Goal: Information Seeking & Learning: Learn about a topic

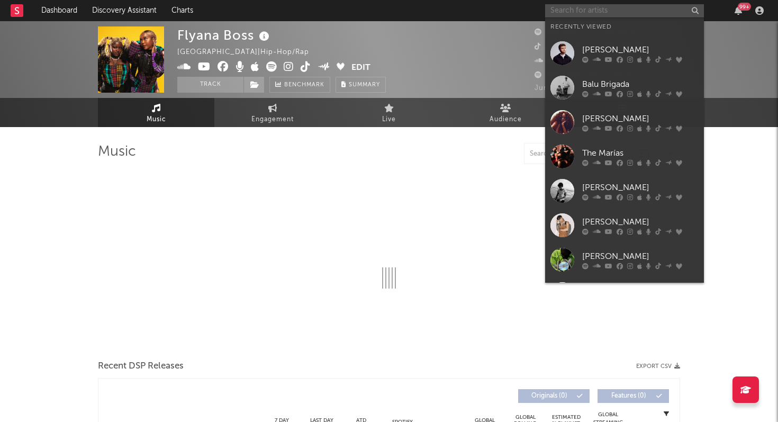
click at [614, 7] on input "text" at bounding box center [624, 10] width 159 height 13
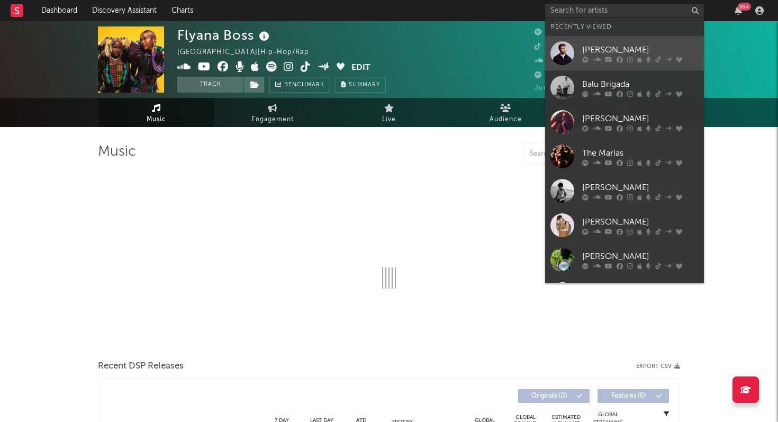
click at [587, 53] on div "[PERSON_NAME]" at bounding box center [640, 49] width 116 height 13
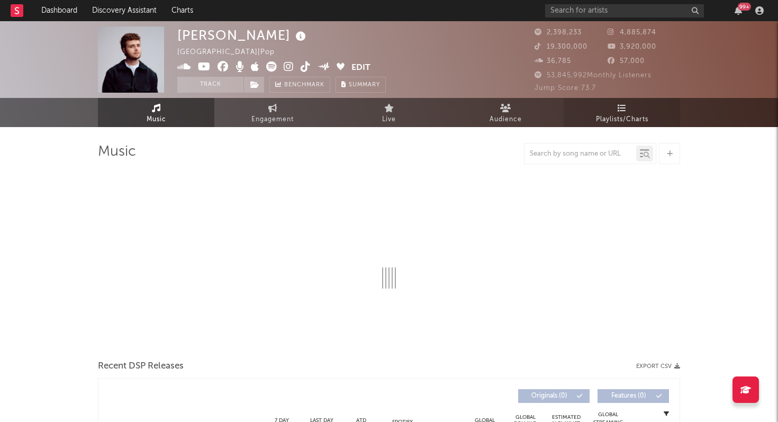
click at [624, 121] on span "Playlists/Charts" at bounding box center [622, 119] width 52 height 13
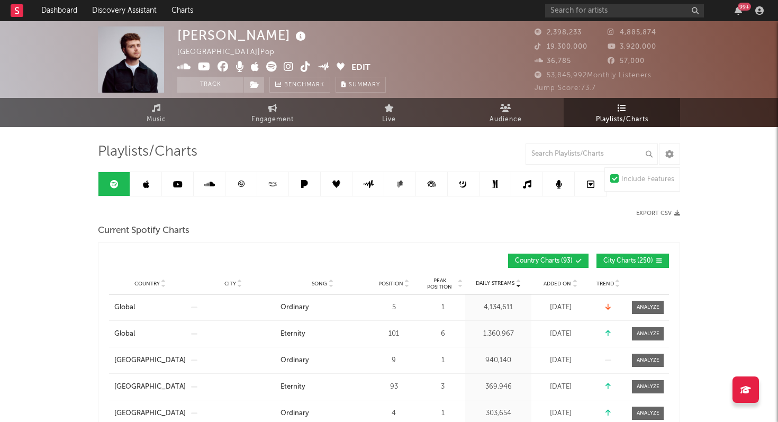
click at [146, 187] on icon at bounding box center [146, 184] width 6 height 8
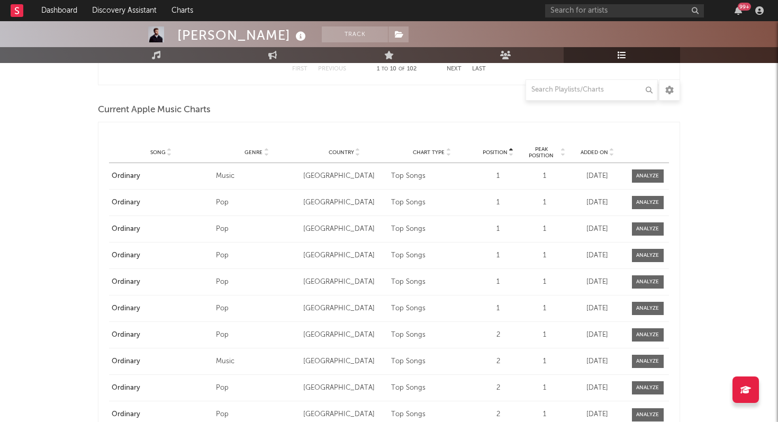
scroll to position [1626, 0]
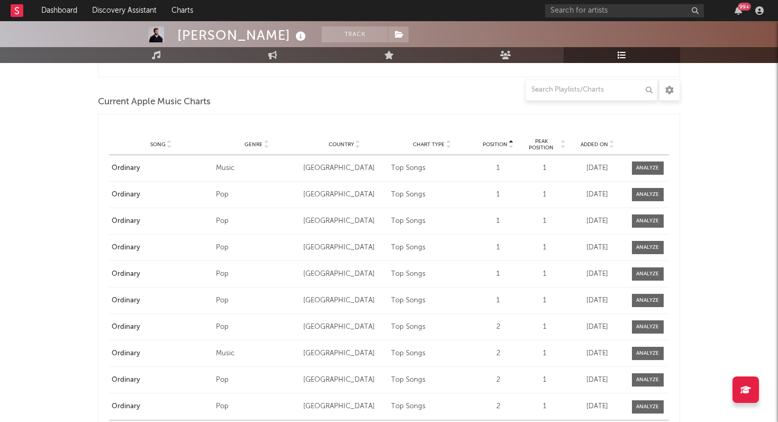
click at [349, 144] on span "Country" at bounding box center [341, 144] width 25 height 6
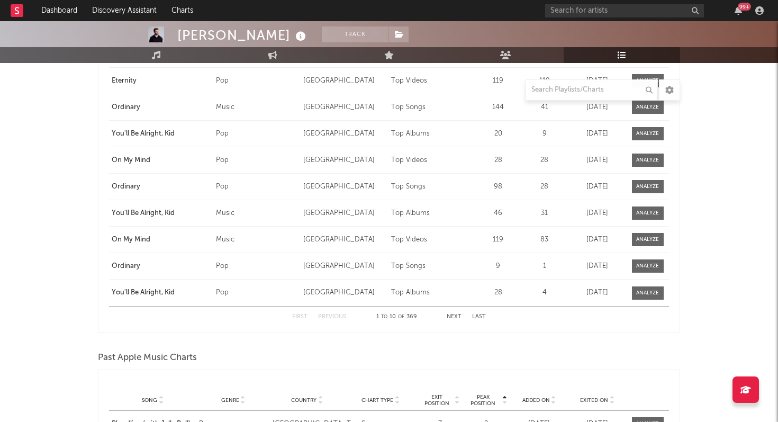
scroll to position [1749, 0]
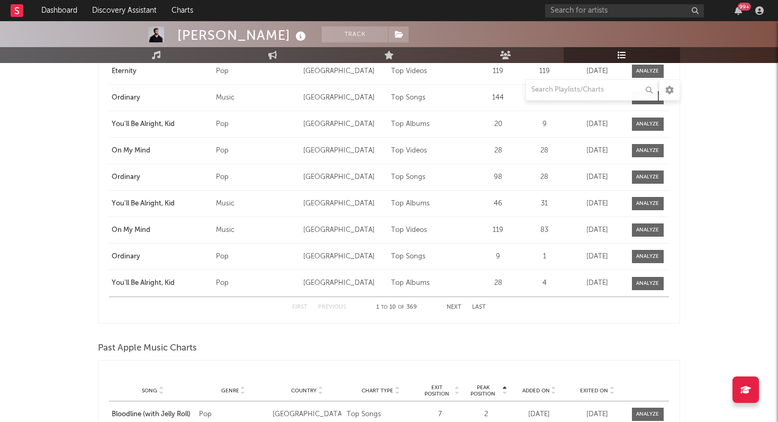
click at [450, 310] on div "First Previous 1 to 10 of 369 Next Last" at bounding box center [389, 307] width 194 height 21
click at [450, 306] on button "Next" at bounding box center [454, 307] width 15 height 6
click at [643, 257] on div at bounding box center [647, 256] width 23 height 8
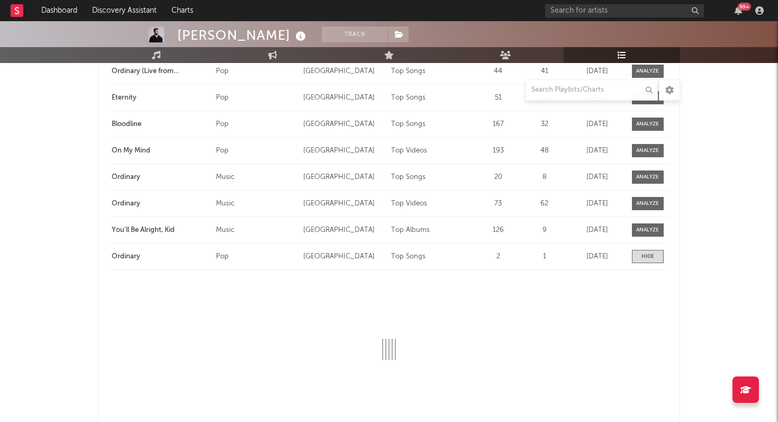
select select "6m"
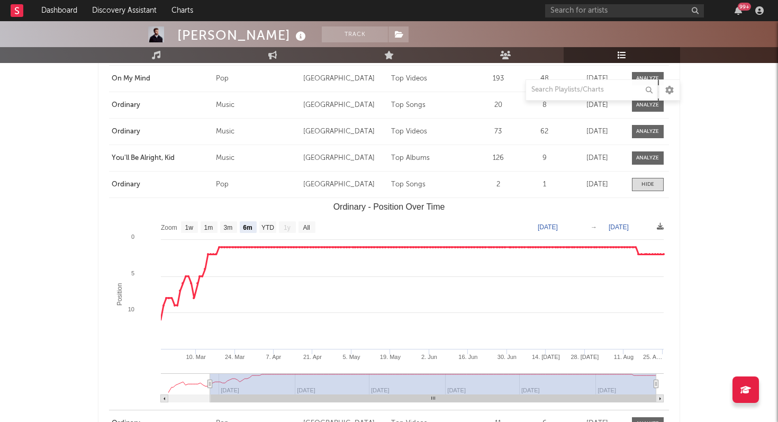
scroll to position [1821, 0]
click at [653, 305] on rect "Ordinary - Position Over Time" at bounding box center [389, 304] width 560 height 212
click at [653, 304] on rect "Ordinary - Position Over Time" at bounding box center [389, 304] width 560 height 212
click at [652, 296] on rect "Ordinary - Position Over Time" at bounding box center [389, 304] width 560 height 212
click at [658, 185] on span at bounding box center [648, 184] width 32 height 13
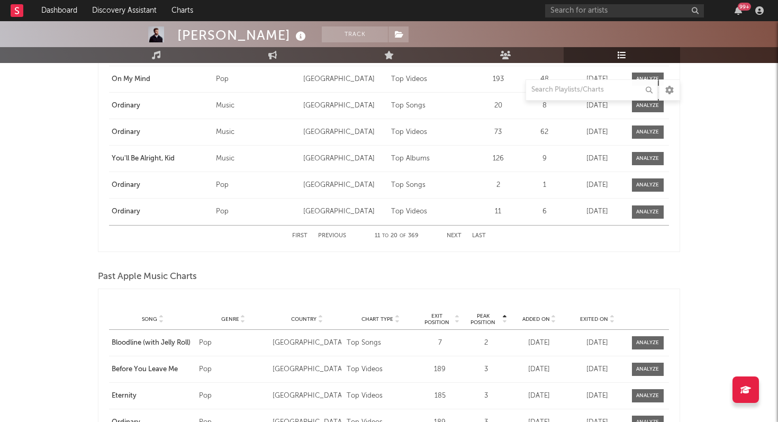
click at [449, 232] on div "First Previous 11 to 20 of 369 Next Last" at bounding box center [389, 235] width 194 height 21
click at [451, 235] on button "Next" at bounding box center [454, 236] width 15 height 6
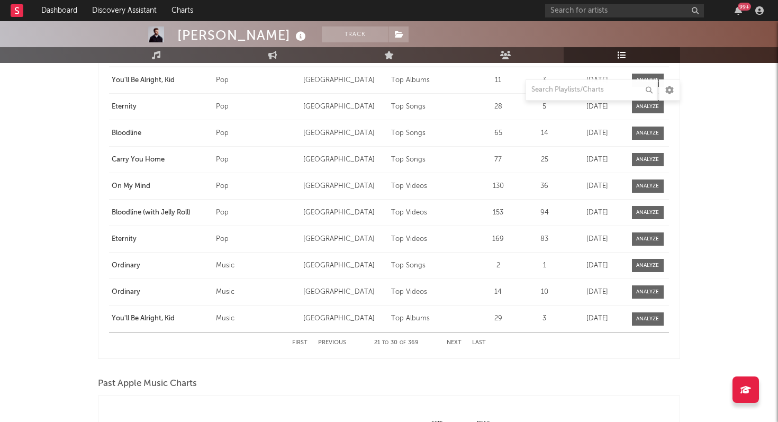
scroll to position [1747, 0]
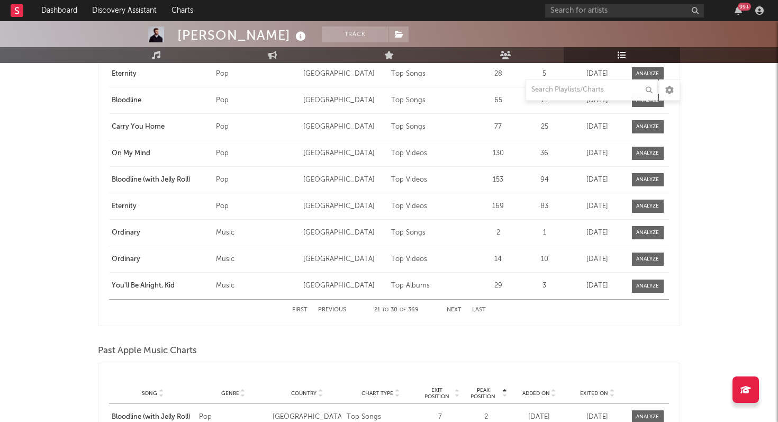
click at [333, 310] on button "Previous" at bounding box center [332, 310] width 28 height 6
click at [457, 312] on button "Next" at bounding box center [454, 310] width 15 height 6
click at [656, 288] on div at bounding box center [647, 286] width 23 height 8
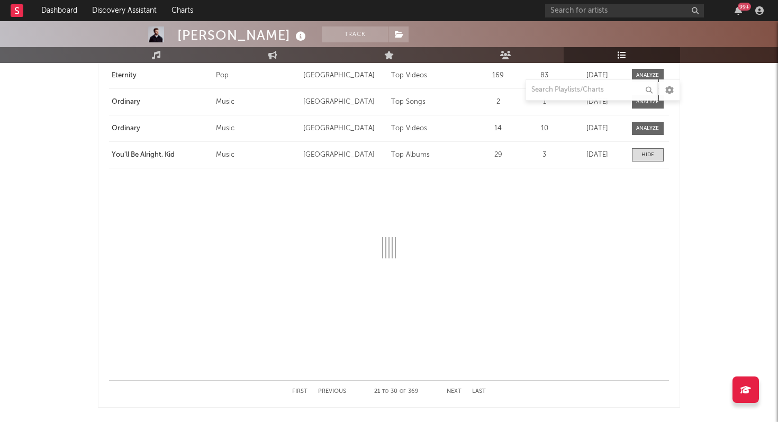
scroll to position [1878, 0]
select select "1w"
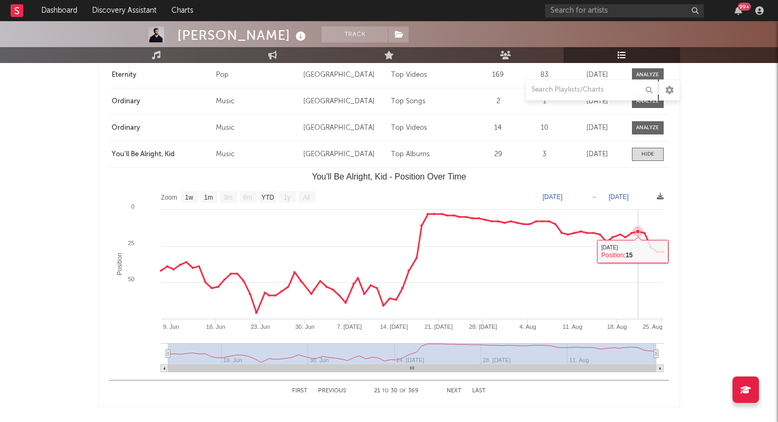
click at [639, 296] on rect "You'll Be Alright, Kid - Position Over Time" at bounding box center [389, 274] width 560 height 212
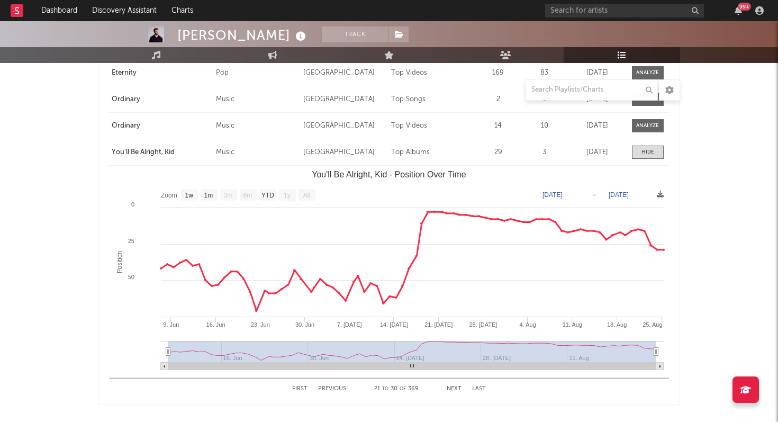
scroll to position [1891, 0]
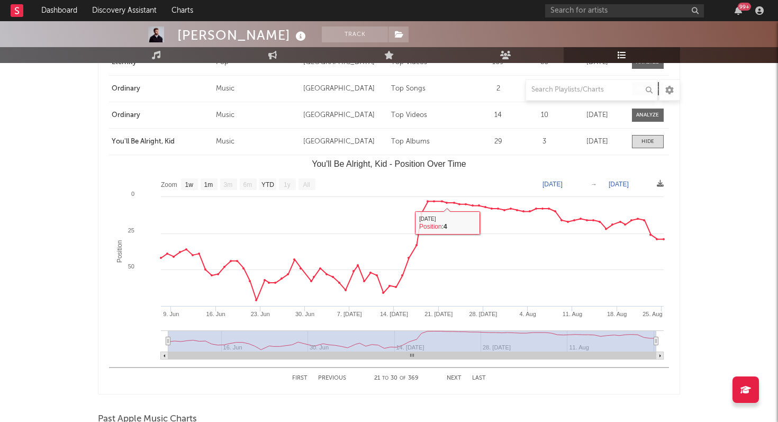
click at [456, 374] on div "First Previous 21 to 30 of 369 Next Last" at bounding box center [389, 378] width 194 height 21
click at [454, 378] on button "Next" at bounding box center [454, 378] width 15 height 6
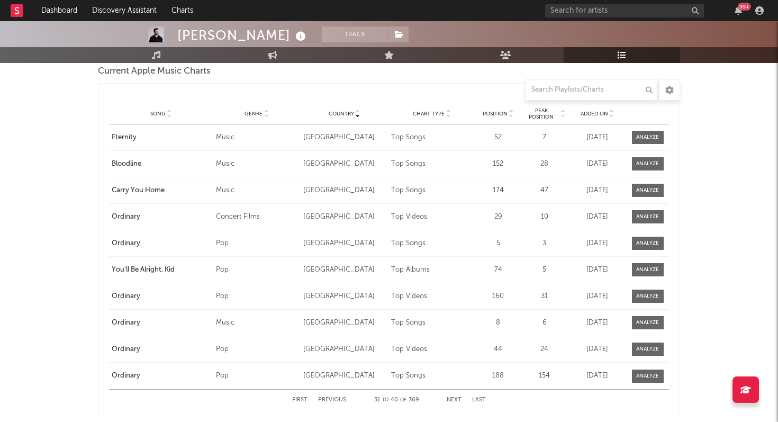
scroll to position [1661, 0]
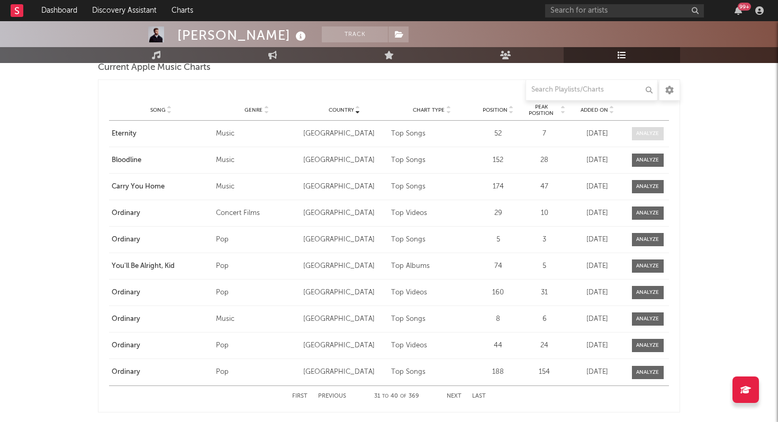
click at [637, 139] on span at bounding box center [648, 133] width 32 height 13
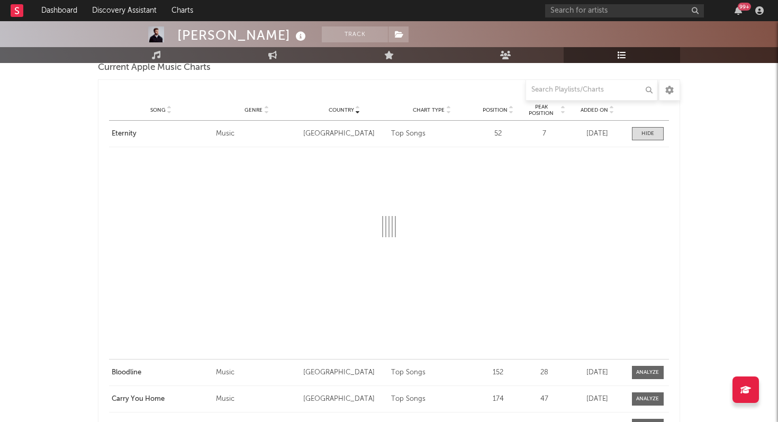
select select "1w"
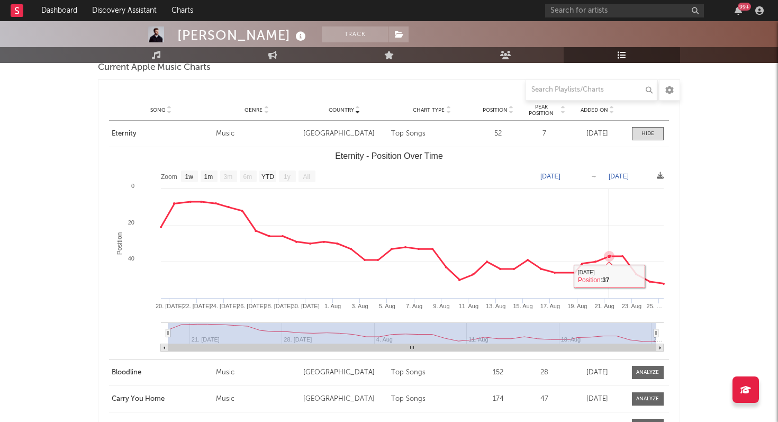
click at [613, 286] on rect "Eternity - Position Over Time" at bounding box center [389, 253] width 560 height 212
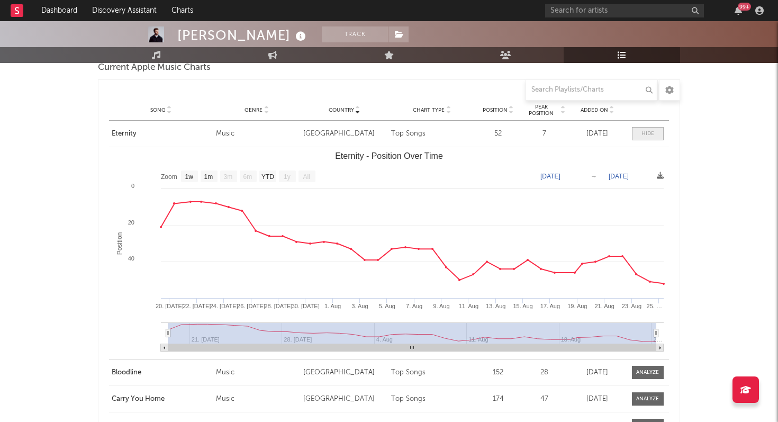
click at [648, 131] on div at bounding box center [647, 134] width 13 height 8
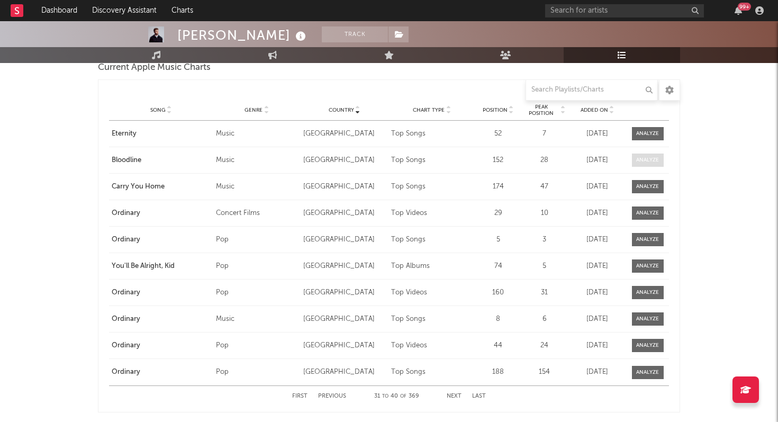
click at [646, 162] on div at bounding box center [647, 160] width 23 height 8
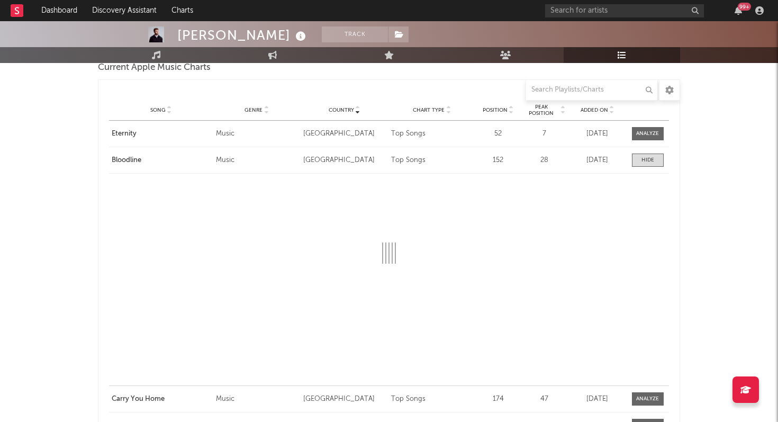
select select "1w"
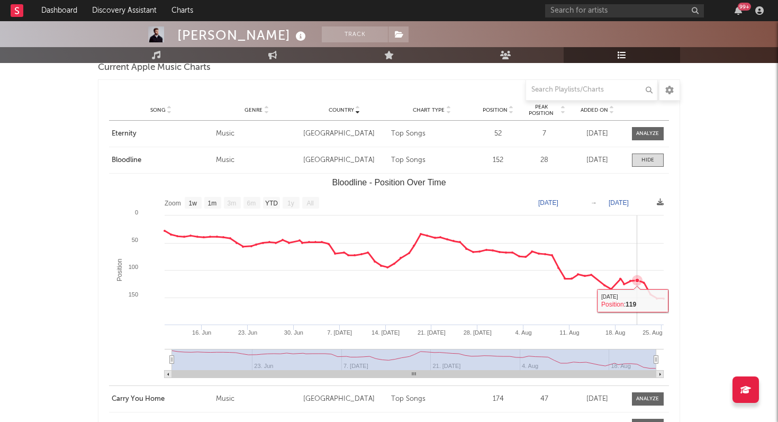
click at [639, 312] on rect "Bloodline - Position Over Time" at bounding box center [389, 280] width 560 height 212
click at [638, 158] on span at bounding box center [648, 159] width 32 height 13
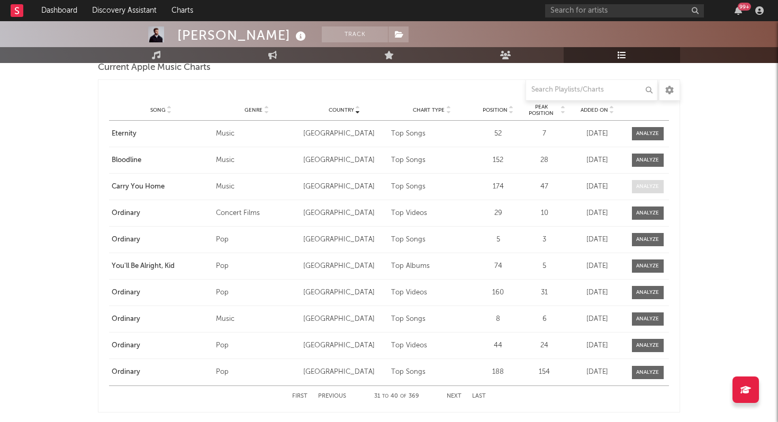
click at [644, 191] on span at bounding box center [648, 186] width 32 height 13
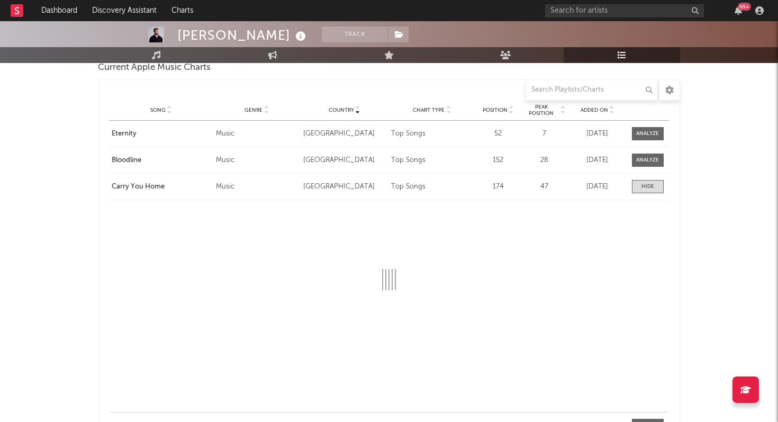
select select "6m"
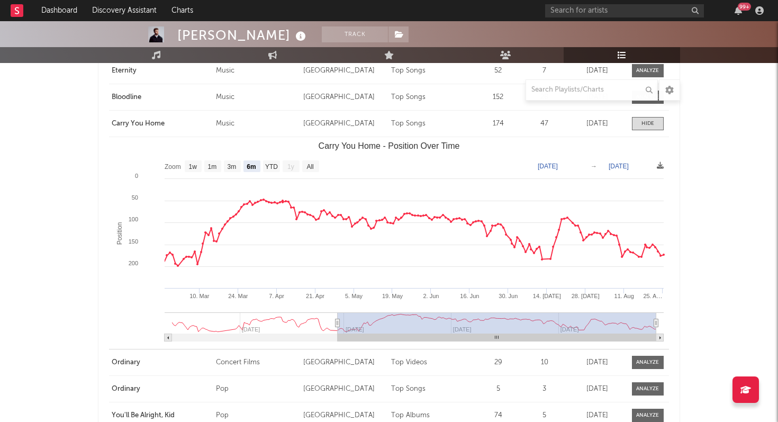
scroll to position [1739, 0]
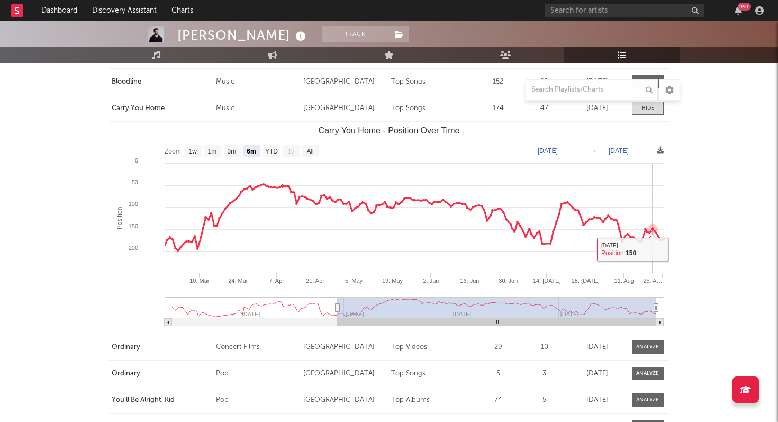
click at [651, 260] on rect "Carry You Home - Position Over Time" at bounding box center [389, 228] width 560 height 212
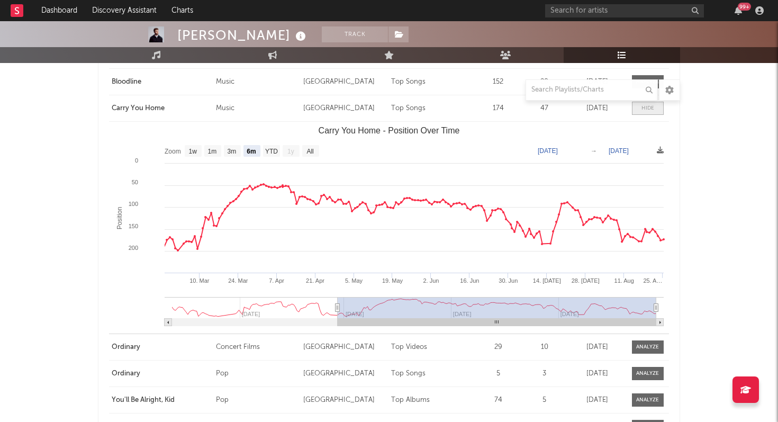
click at [645, 110] on div at bounding box center [647, 108] width 13 height 8
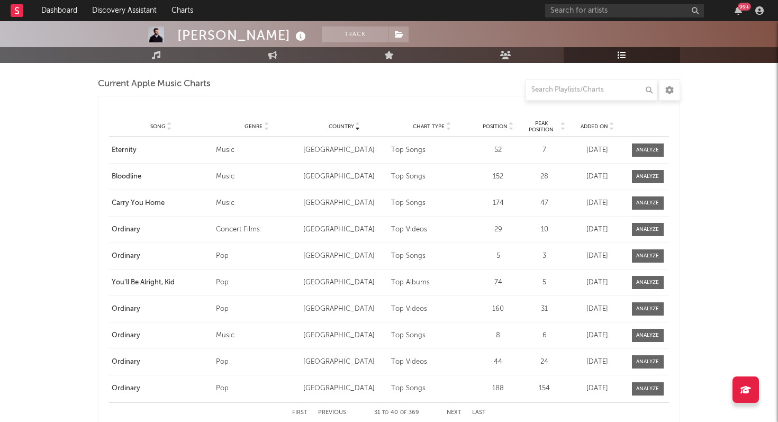
scroll to position [1642, 0]
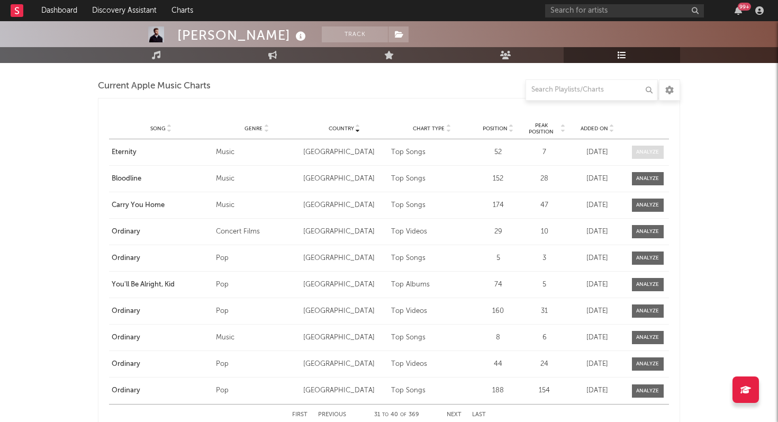
click at [645, 152] on div at bounding box center [647, 152] width 23 height 8
select select "1w"
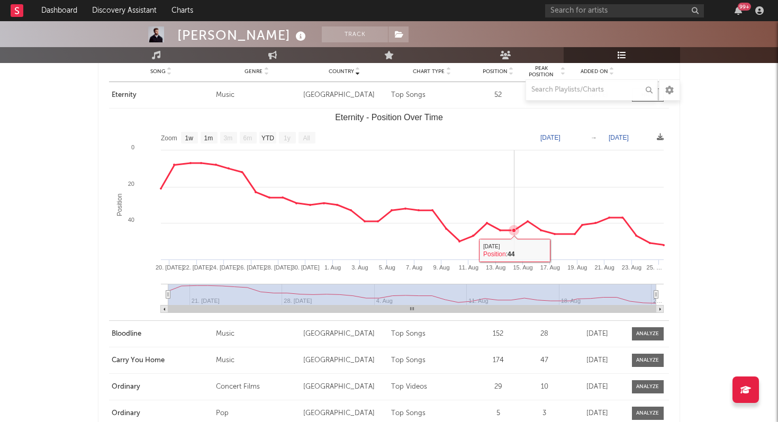
scroll to position [1703, 0]
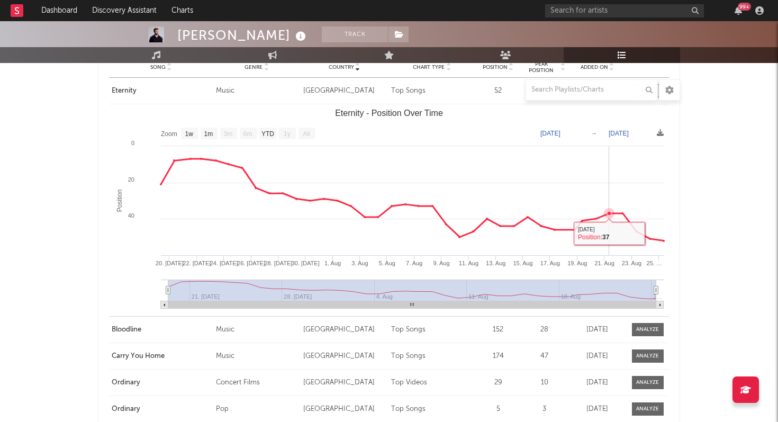
click at [614, 239] on rect "Eternity - Position Over Time" at bounding box center [389, 210] width 560 height 212
